Goal: Find specific page/section: Find specific page/section

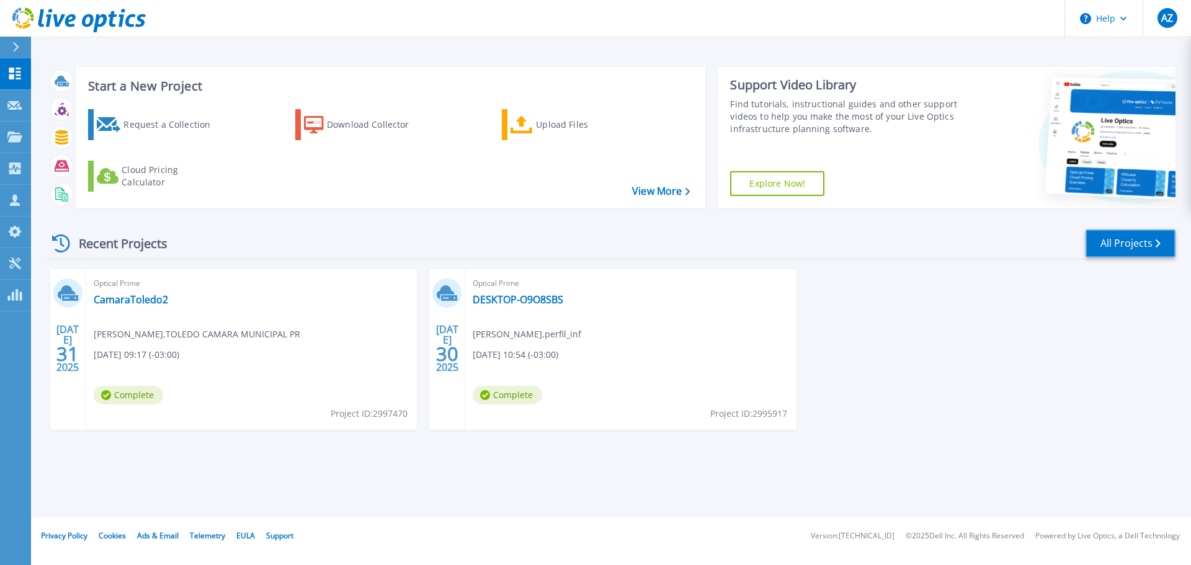
click at [1123, 231] on link "All Projects" at bounding box center [1131, 244] width 90 height 28
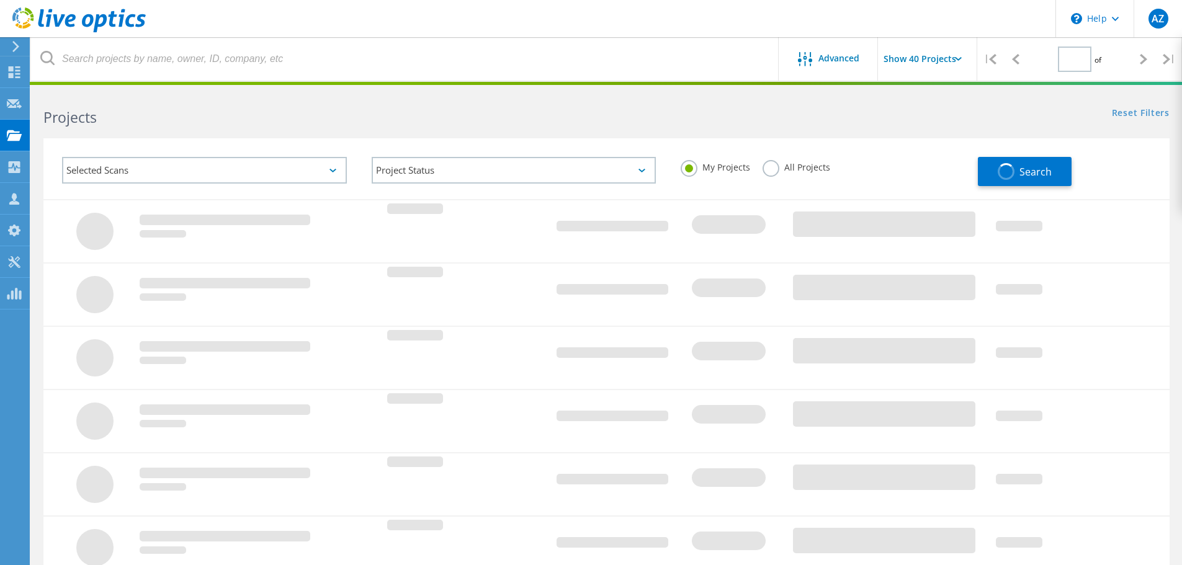
type input "1"
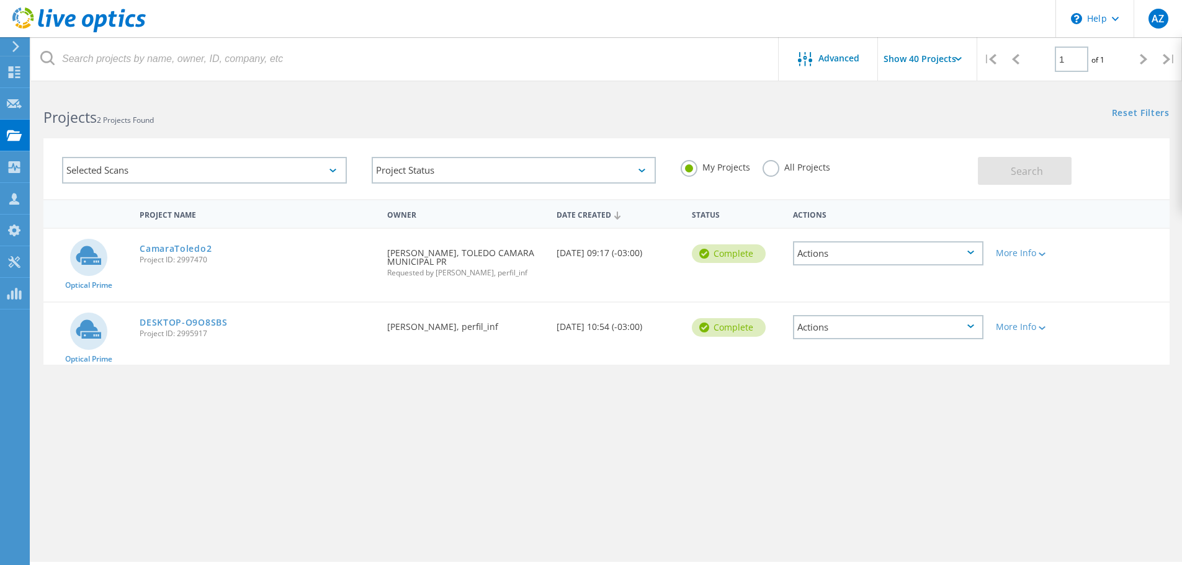
click at [818, 168] on label "All Projects" at bounding box center [797, 166] width 68 height 12
click at [0, 0] on input "All Projects" at bounding box center [0, 0] width 0 height 0
click at [1039, 169] on span "Search" at bounding box center [1027, 171] width 32 height 14
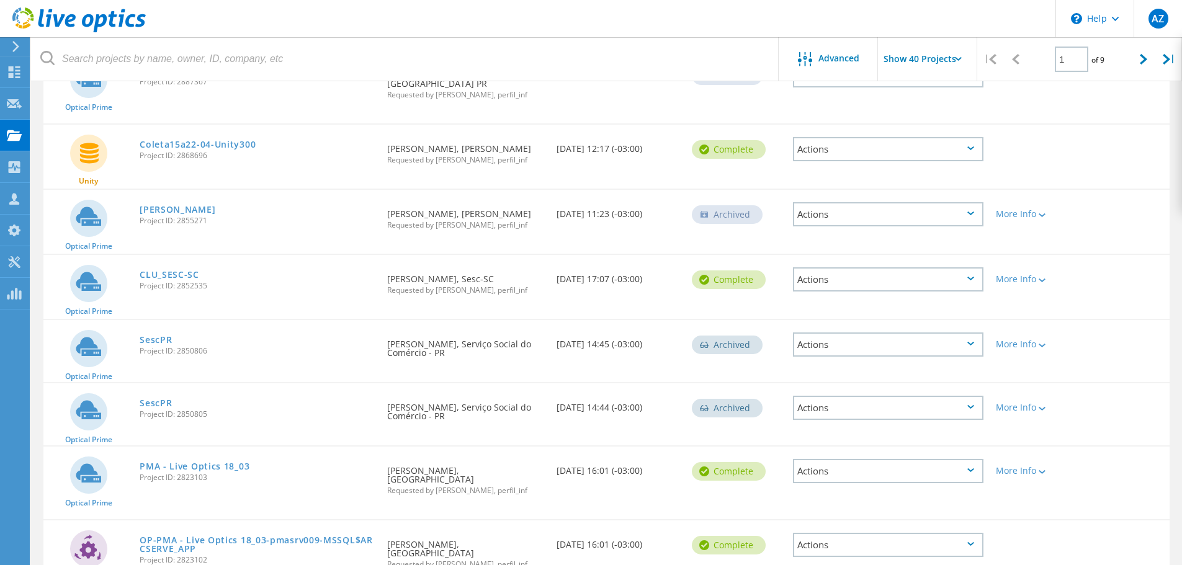
scroll to position [1179, 0]
click at [225, 462] on link "PMA - Live Optics 18_03" at bounding box center [195, 466] width 110 height 9
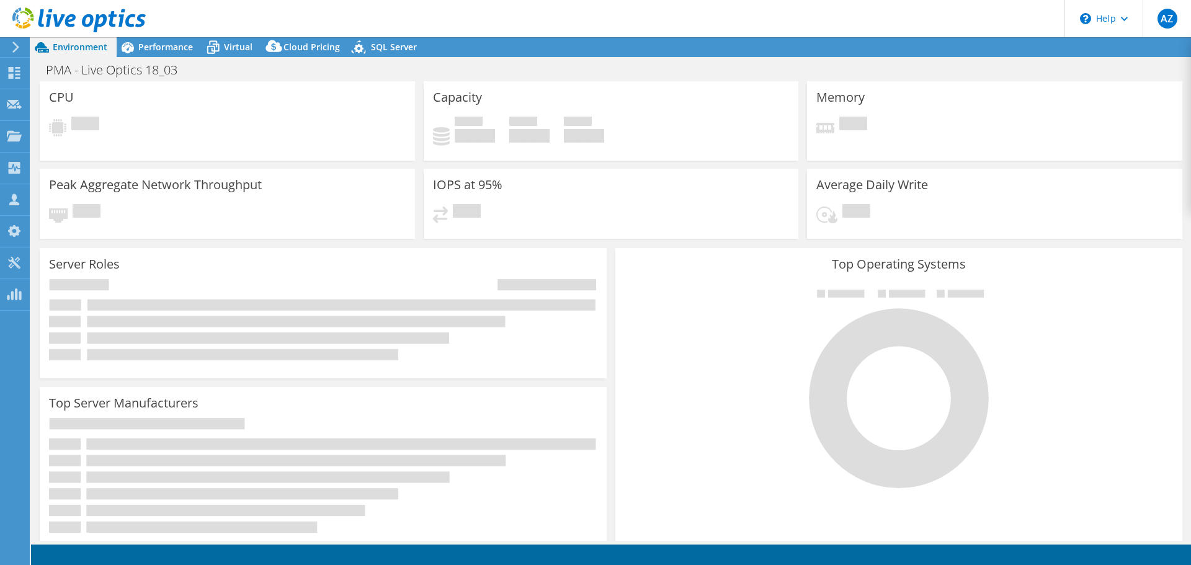
select select "SouthAmerica"
select select "USD"
